Goal: Transaction & Acquisition: Purchase product/service

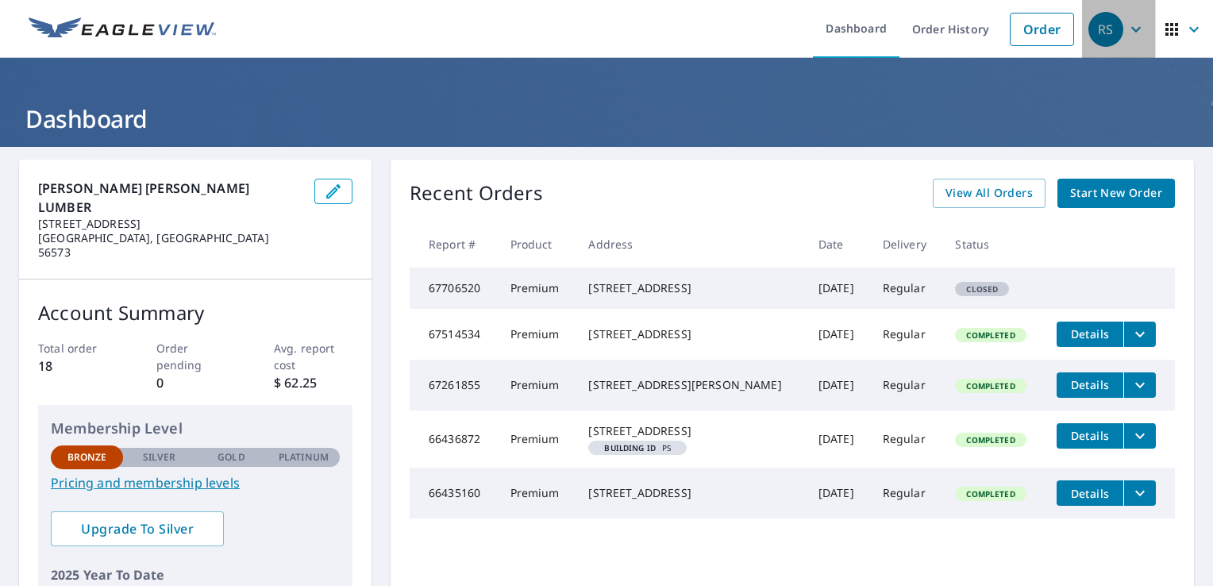
click at [1126, 26] on icon "button" at bounding box center [1135, 29] width 19 height 19
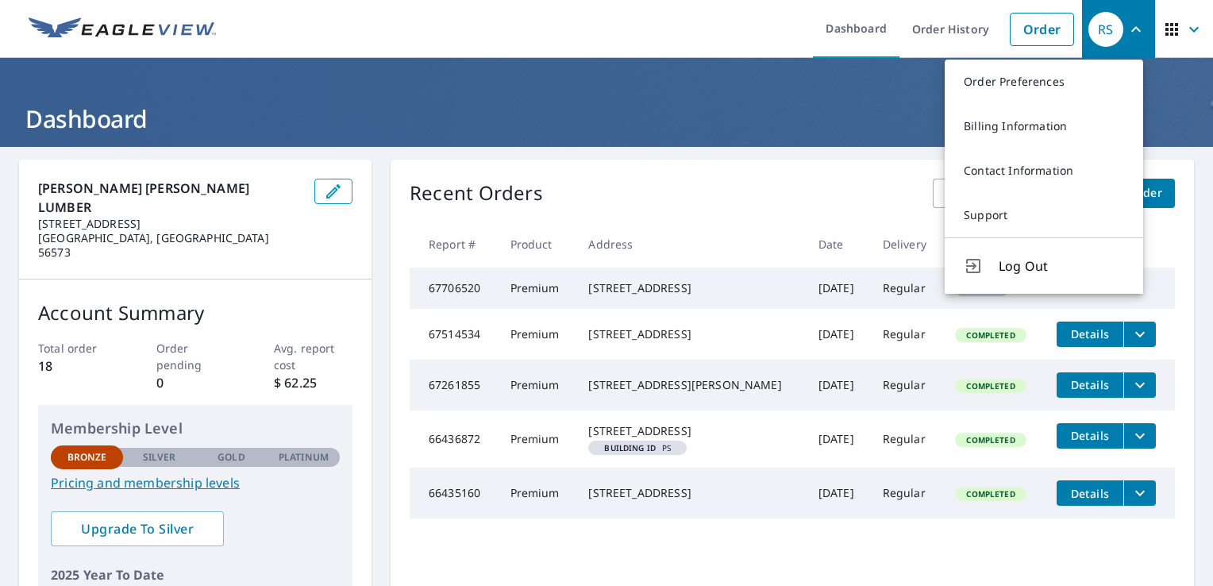
click at [1027, 132] on link "Billing Information" at bounding box center [1044, 126] width 198 height 44
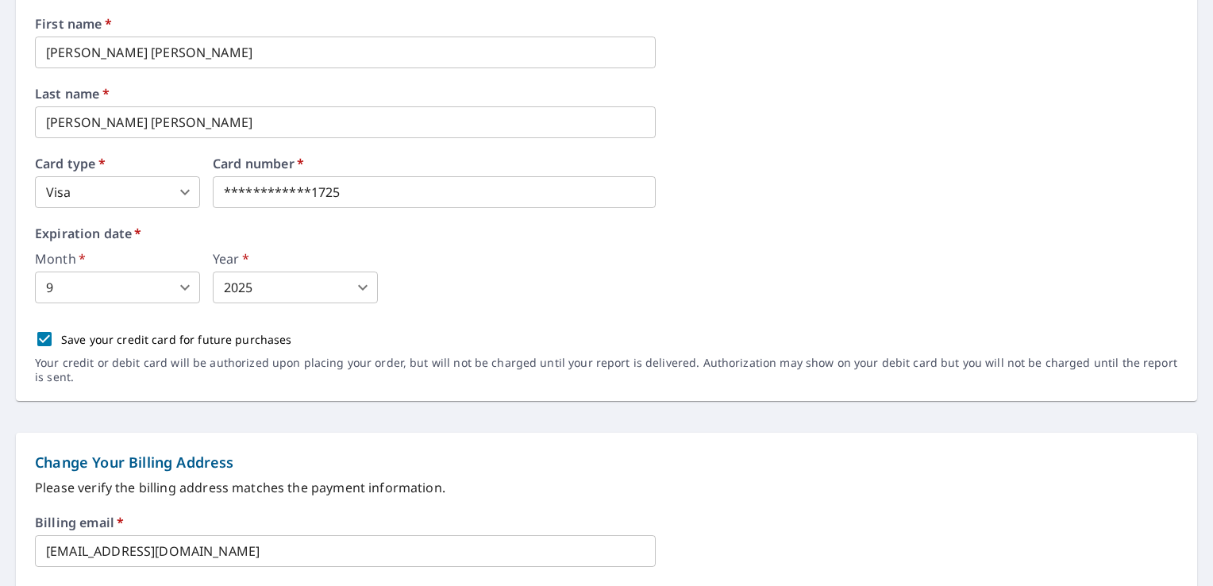
scroll to position [238, 0]
click at [365, 284] on body "**********" at bounding box center [606, 293] width 1213 height 586
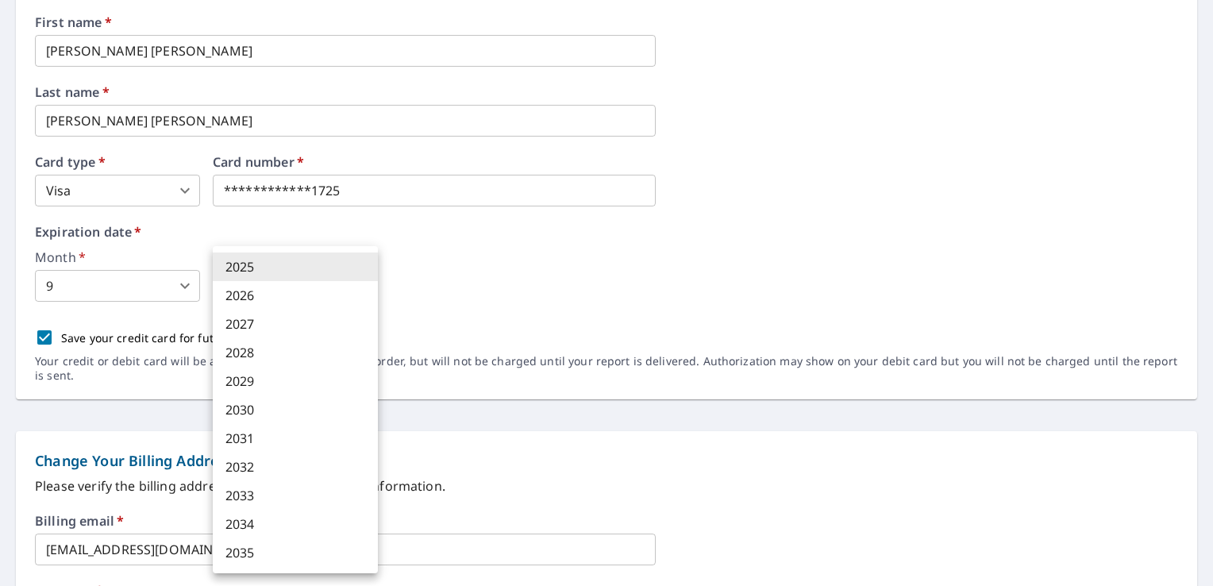
click at [252, 355] on li "2028" at bounding box center [295, 352] width 165 height 29
type input "2028"
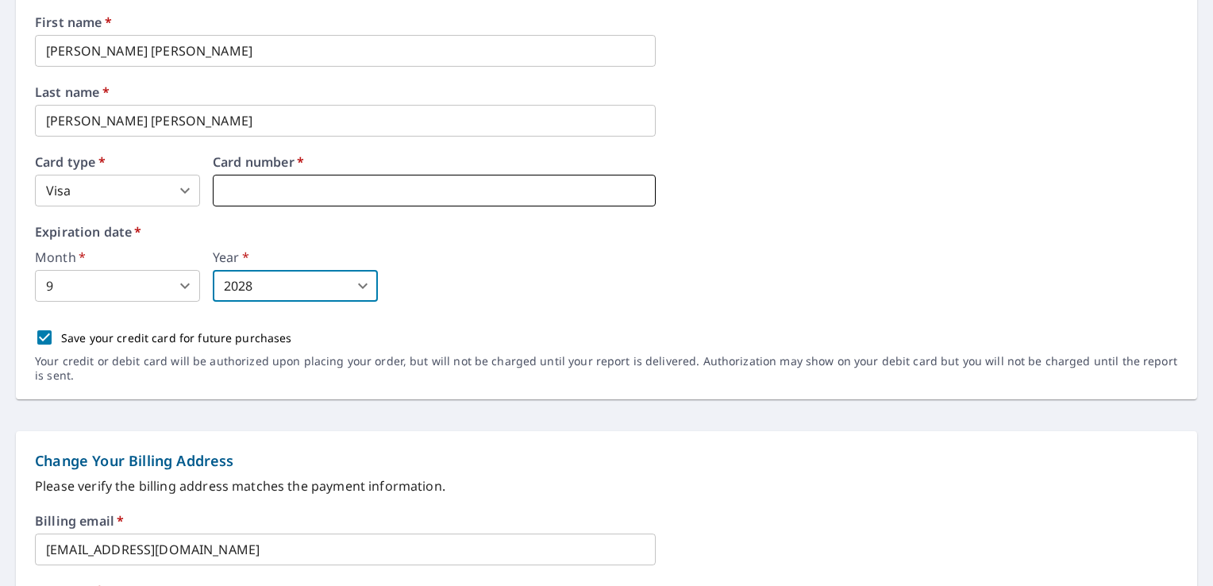
click at [287, 179] on iframe at bounding box center [434, 191] width 443 height 32
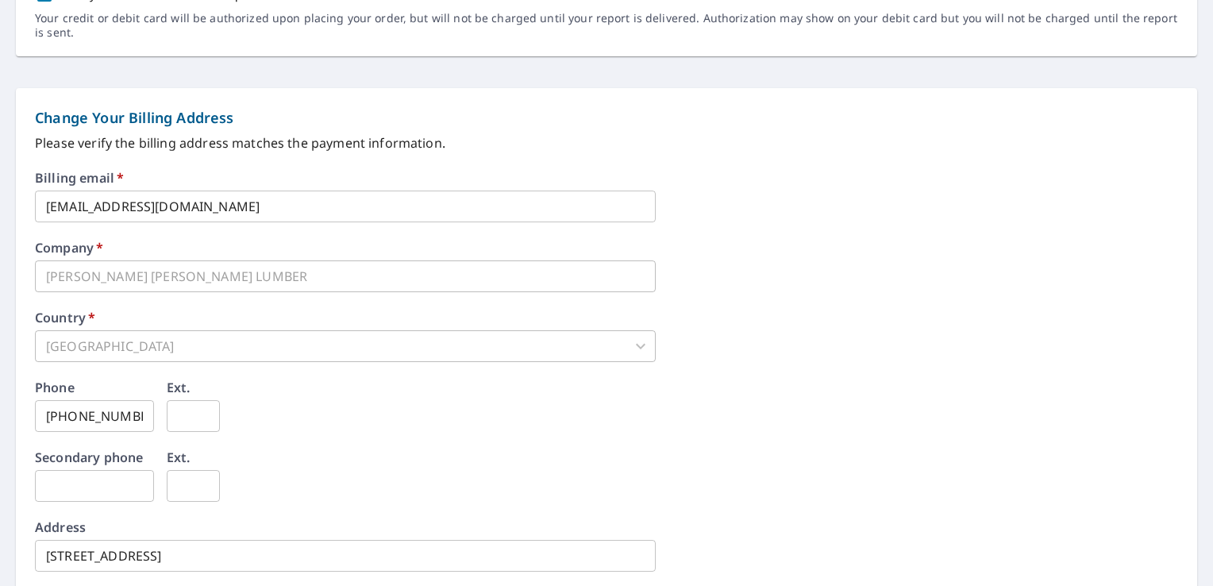
scroll to position [759, 0]
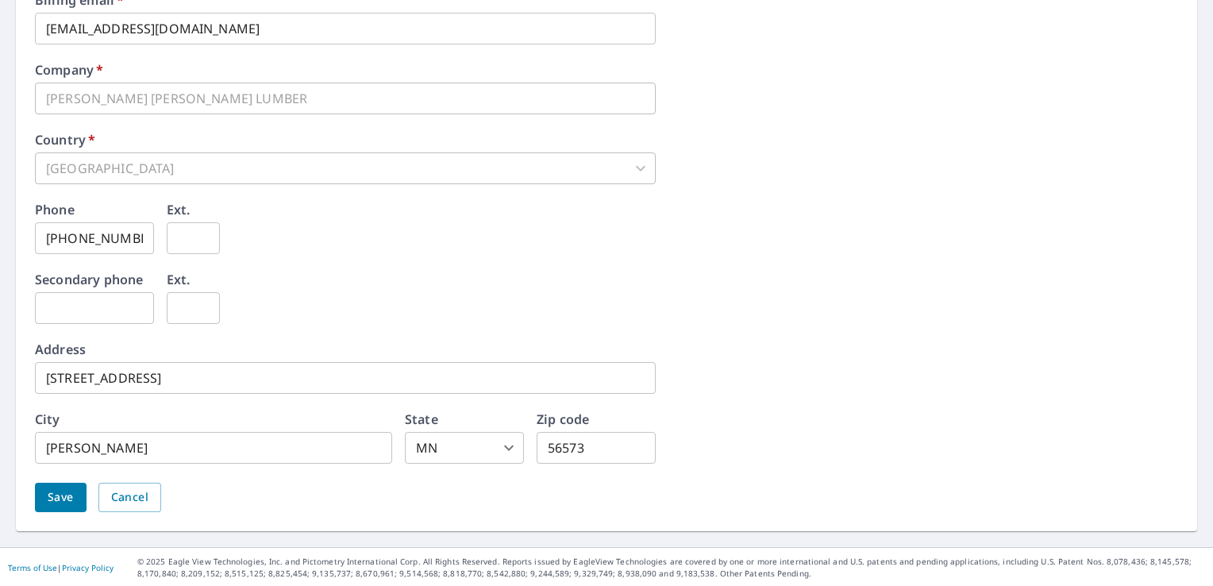
click at [60, 494] on span "Save" at bounding box center [61, 497] width 26 height 20
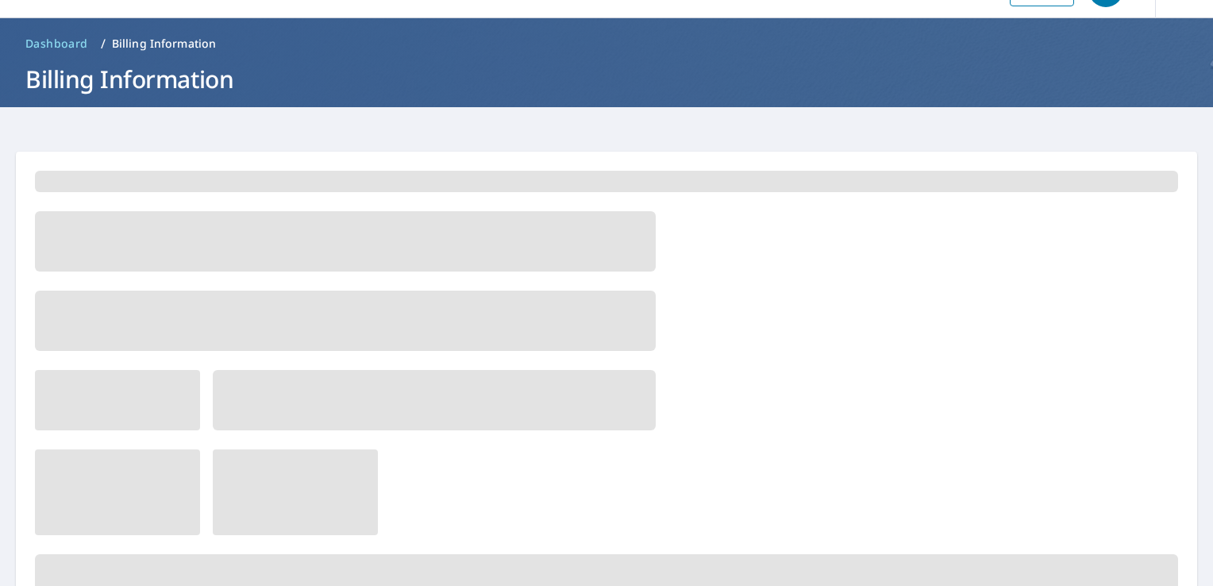
scroll to position [0, 0]
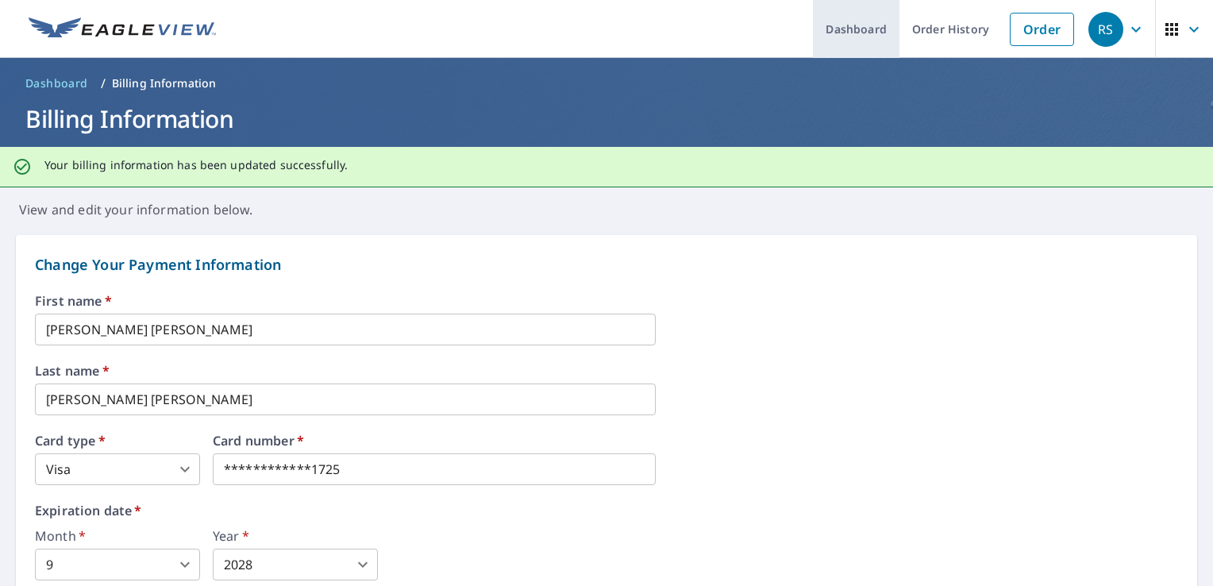
click at [857, 27] on link "Dashboard" at bounding box center [856, 29] width 87 height 58
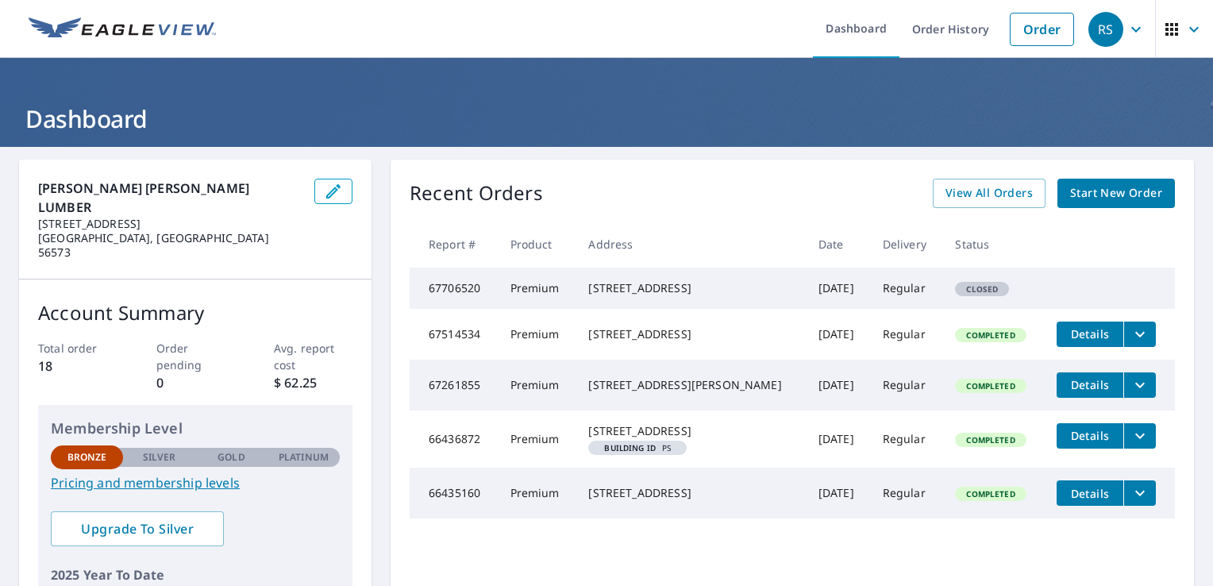
click at [448, 296] on td "67706520" at bounding box center [454, 287] width 88 height 41
click at [491, 302] on td "67706520" at bounding box center [454, 287] width 88 height 41
click at [963, 294] on span "Closed" at bounding box center [981, 288] width 51 height 11
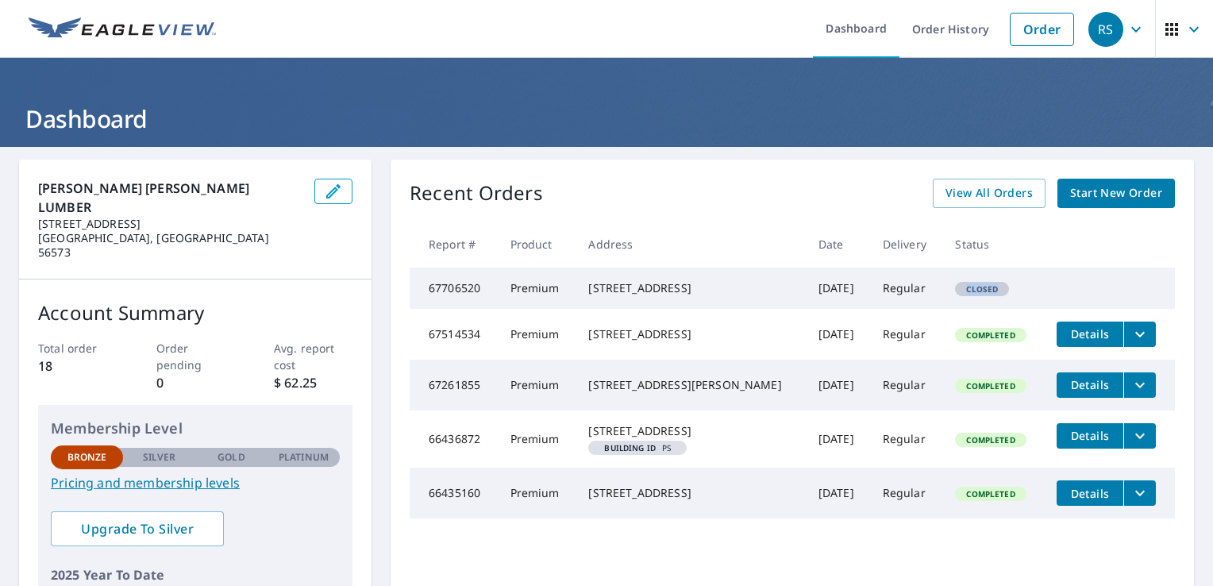
click at [963, 294] on span "Closed" at bounding box center [981, 288] width 51 height 11
click at [870, 299] on td "Regular" at bounding box center [906, 287] width 73 height 41
drag, startPoint x: 856, startPoint y: 299, endPoint x: 850, endPoint y: 294, distance: 8.4
click at [850, 294] on tr "67706520 Premium [STREET_ADDRESS] [DATE] Regular Closed" at bounding box center [792, 287] width 765 height 41
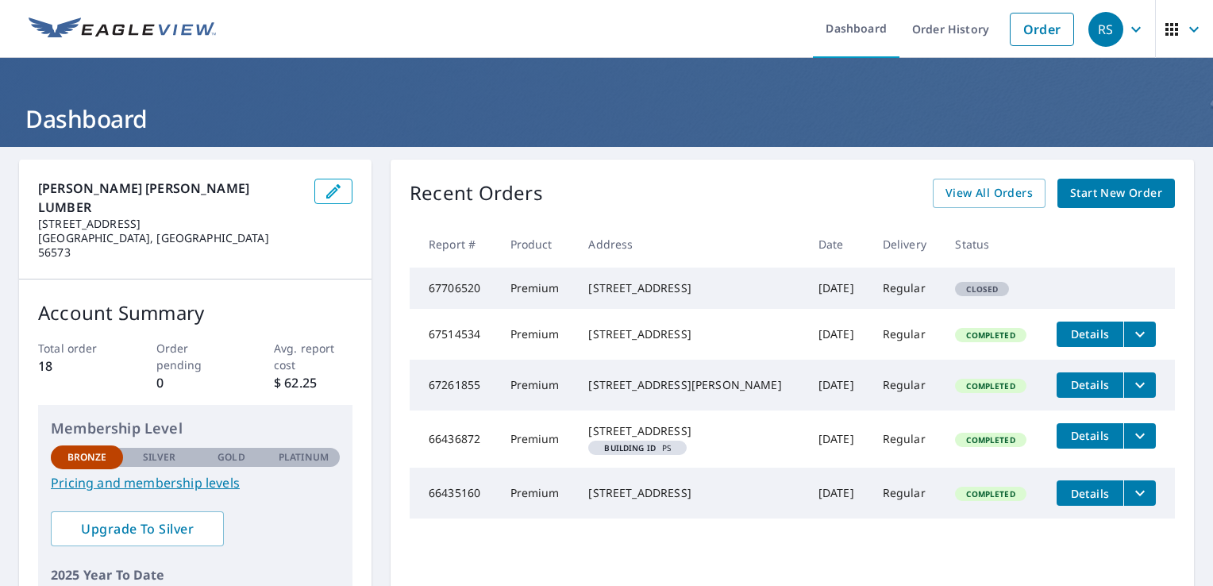
click at [456, 291] on td "67706520" at bounding box center [454, 287] width 88 height 41
click at [532, 296] on td "Premium" at bounding box center [537, 287] width 79 height 41
click at [533, 296] on td "Premium" at bounding box center [537, 287] width 79 height 41
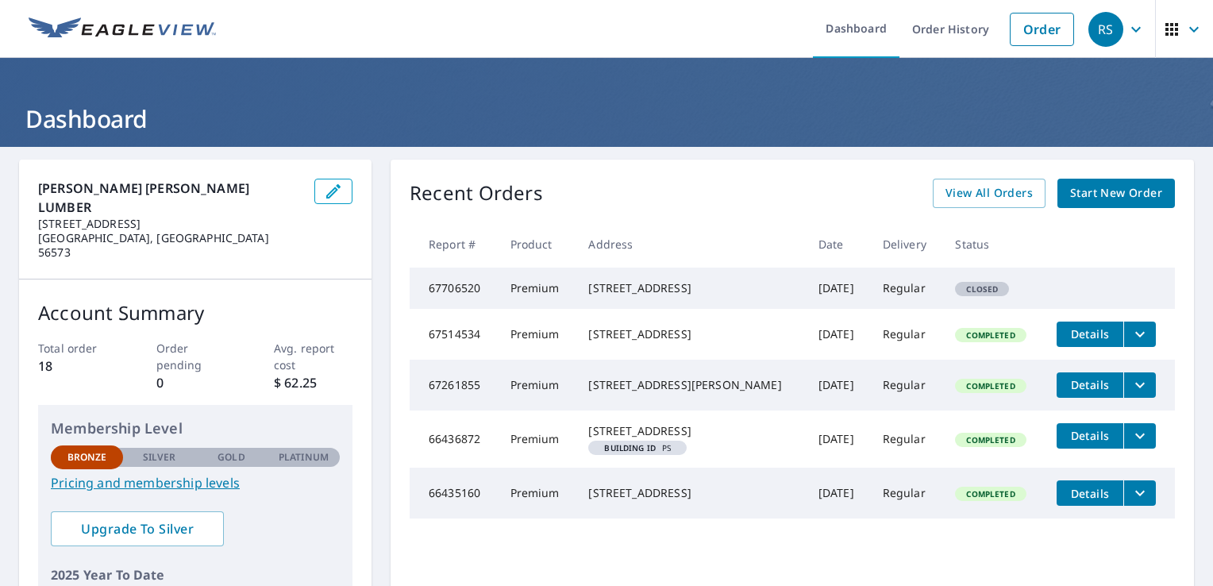
drag, startPoint x: 533, startPoint y: 296, endPoint x: 462, endPoint y: 348, distance: 88.0
click at [462, 348] on td "67514534" at bounding box center [454, 334] width 88 height 51
click at [981, 294] on span "Closed" at bounding box center [981, 288] width 51 height 11
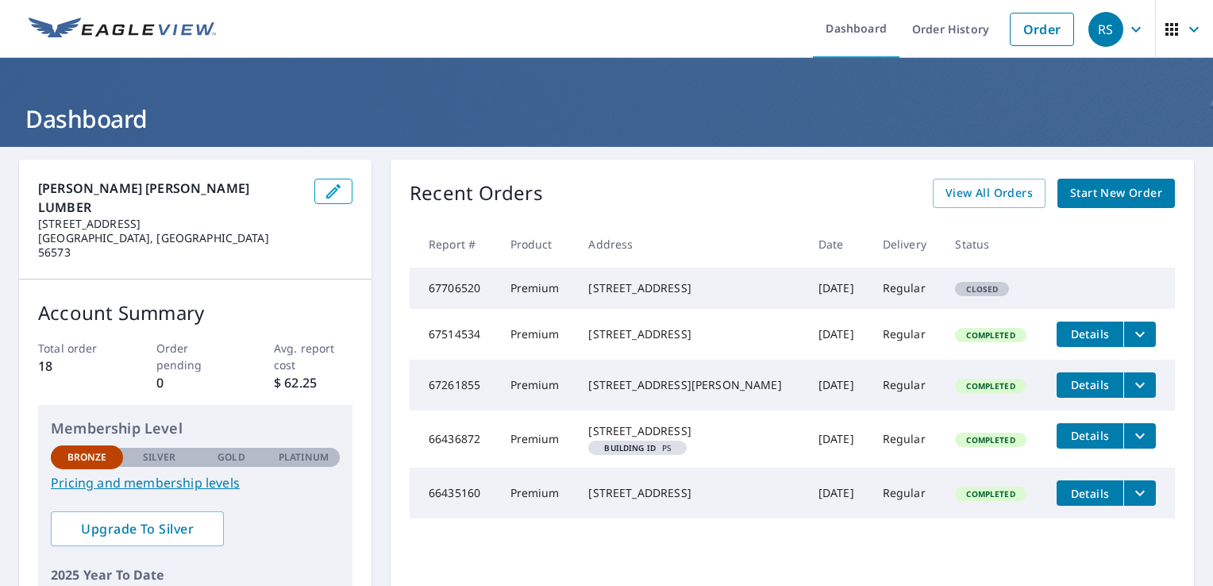
click at [1110, 193] on span "Start New Order" at bounding box center [1116, 193] width 92 height 20
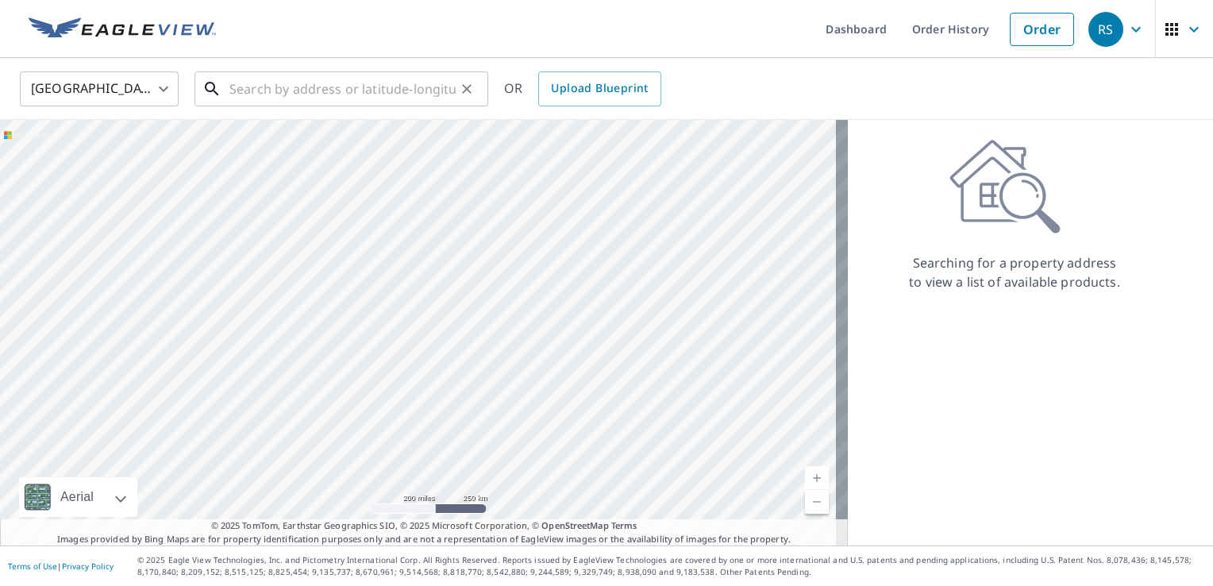
click at [371, 89] on input "text" at bounding box center [342, 89] width 226 height 44
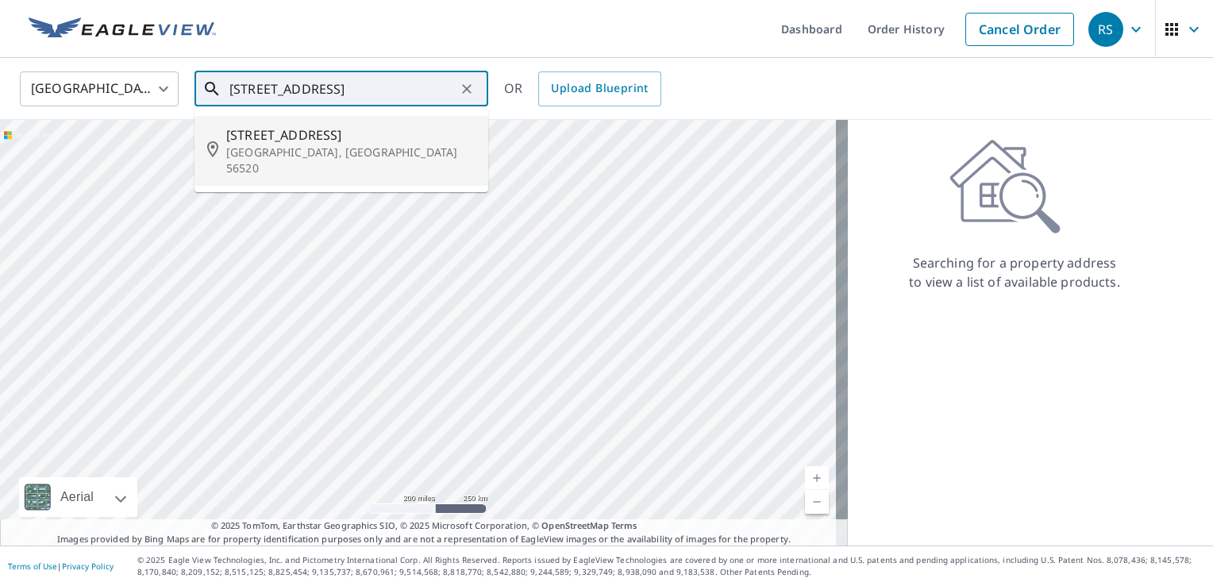
click at [283, 148] on p "[GEOGRAPHIC_DATA], [GEOGRAPHIC_DATA] 56520" at bounding box center [350, 160] width 249 height 32
type input "[STREET_ADDRESS]"
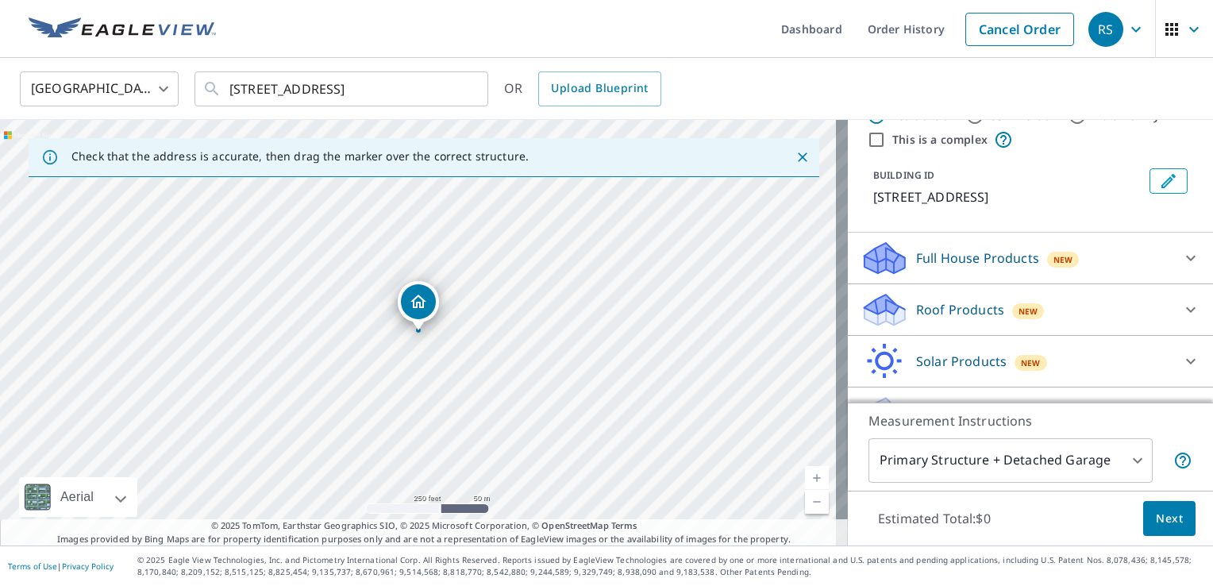
scroll to position [87, 0]
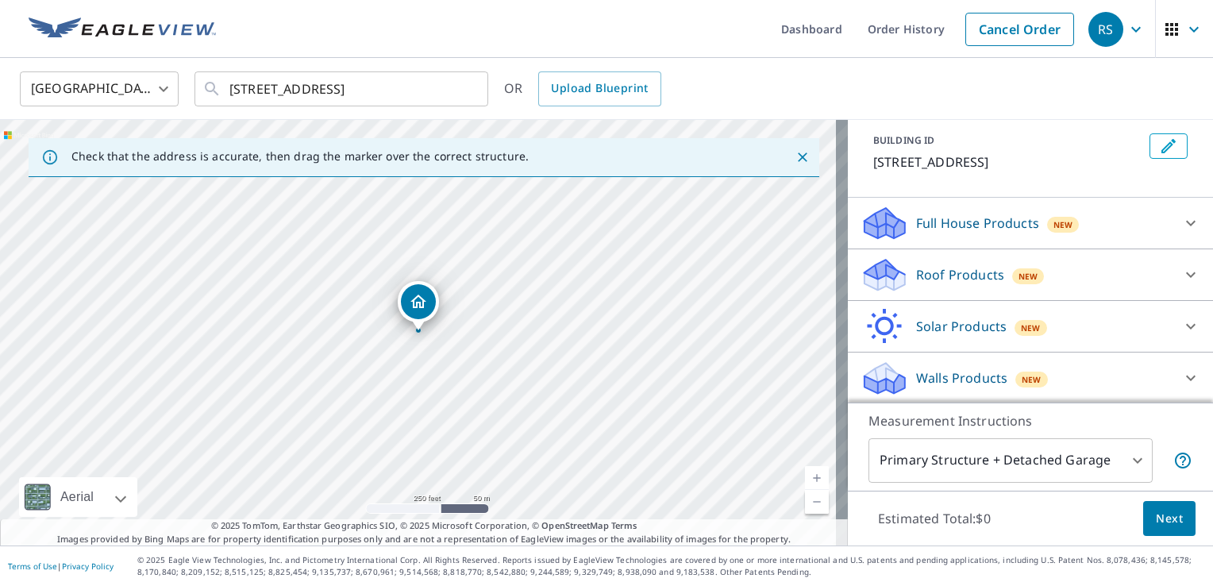
click at [966, 267] on p "Roof Products" at bounding box center [960, 274] width 88 height 19
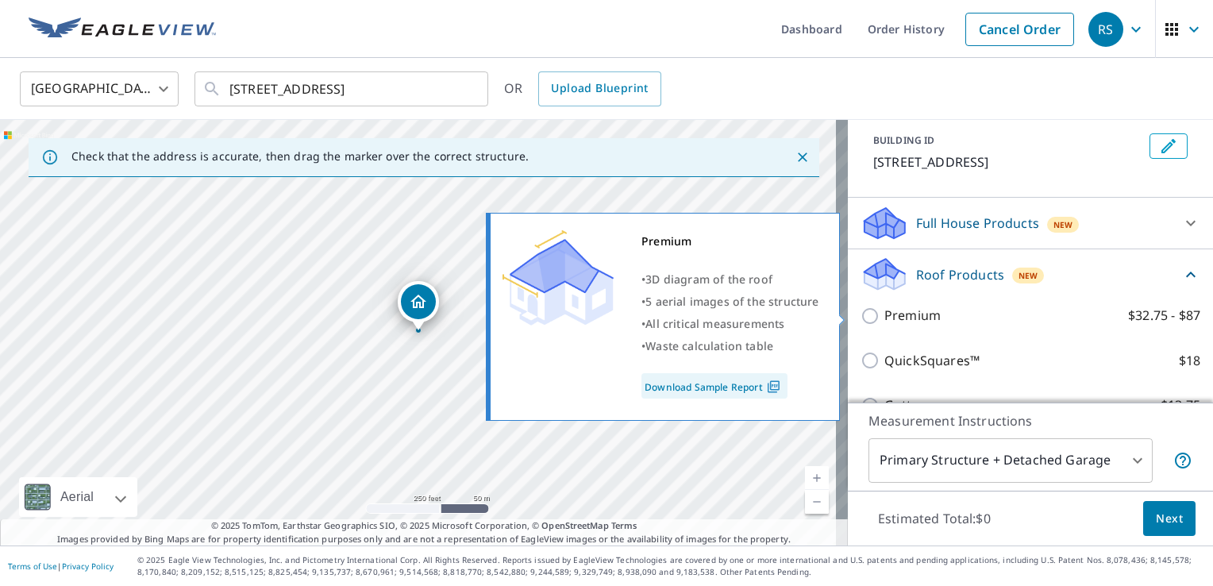
click at [860, 314] on input "Premium $32.75 - $87" at bounding box center [872, 315] width 24 height 19
checkbox input "true"
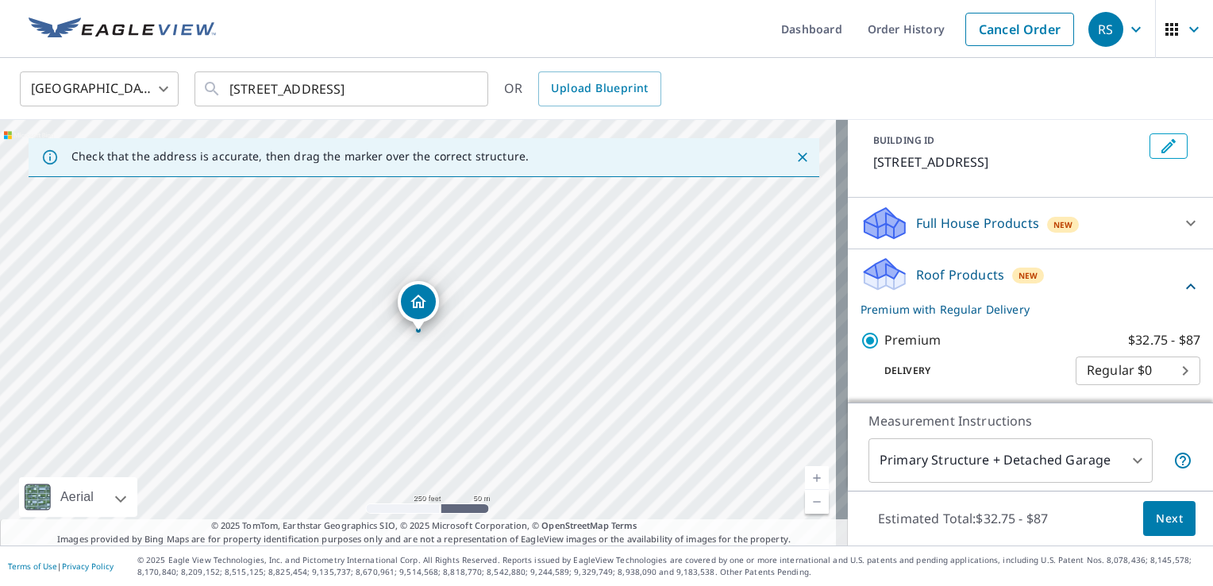
click at [1168, 529] on button "Next" at bounding box center [1169, 519] width 52 height 36
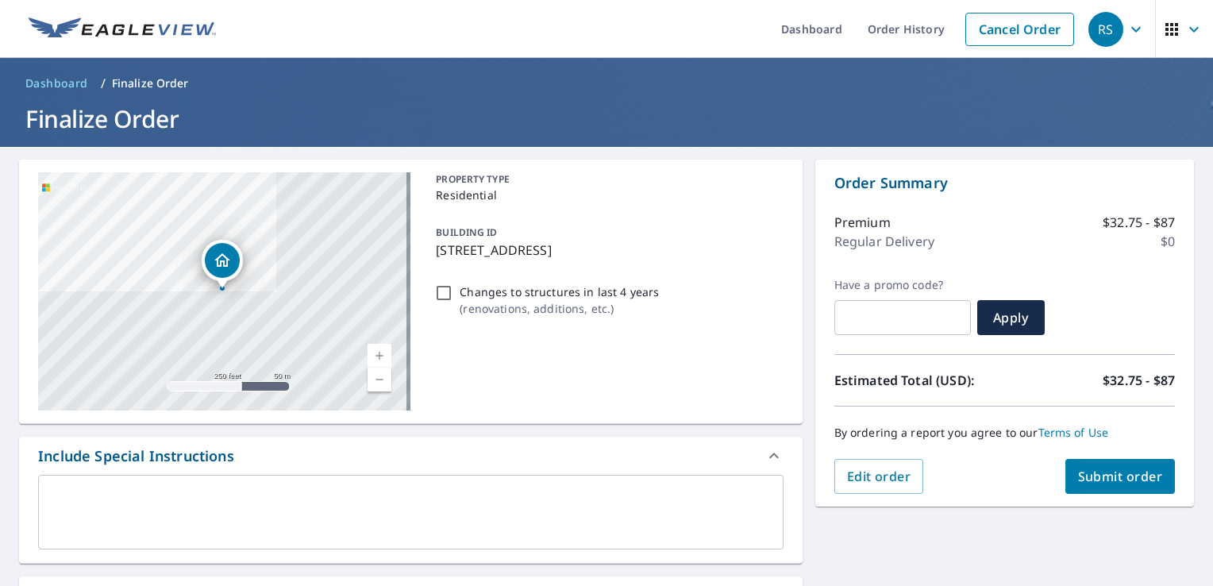
click at [1107, 479] on span "Submit order" at bounding box center [1120, 476] width 85 height 17
